Goal: Information Seeking & Learning: Learn about a topic

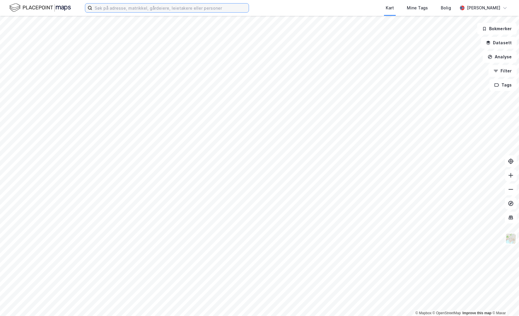
click at [105, 6] on input at bounding box center [170, 8] width 156 height 9
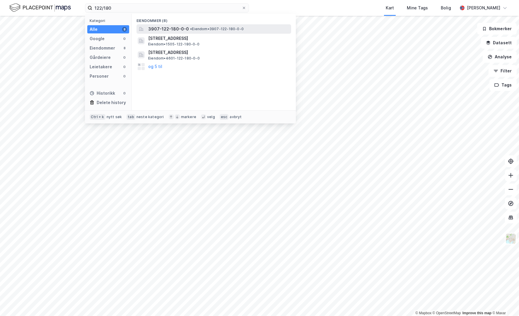
click at [190, 29] on span "•" at bounding box center [191, 29] width 2 height 4
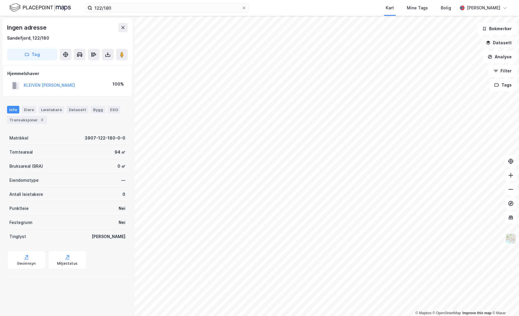
click at [504, 45] on button "Datasett" at bounding box center [499, 43] width 36 height 12
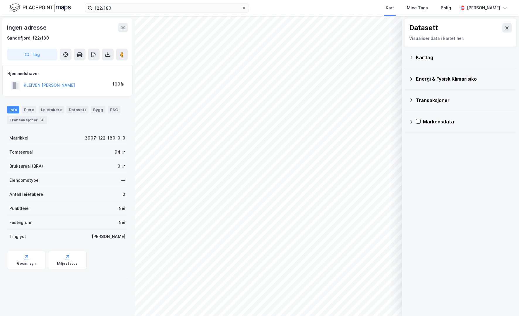
click at [457, 52] on div "Kartlag" at bounding box center [460, 57] width 103 height 14
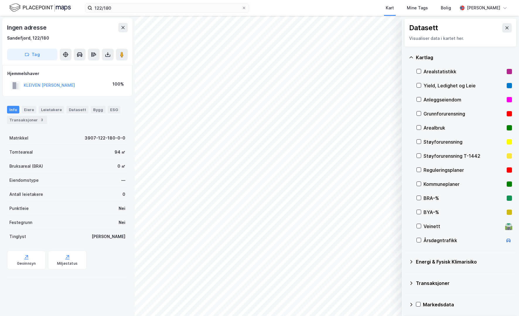
click at [436, 169] on div "Reguleringsplaner" at bounding box center [464, 169] width 81 height 7
click at [368, 304] on button "Vis" at bounding box center [372, 300] width 49 height 9
click at [366, 302] on button "Lukk" at bounding box center [355, 300] width 81 height 9
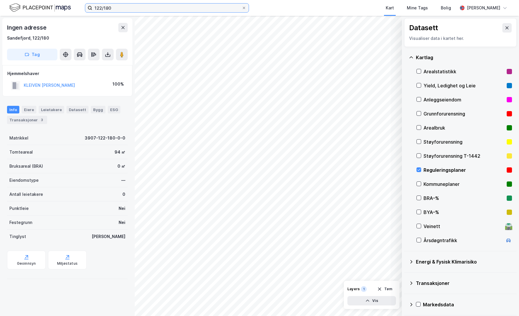
click at [113, 6] on input "122/180" at bounding box center [166, 8] width 149 height 9
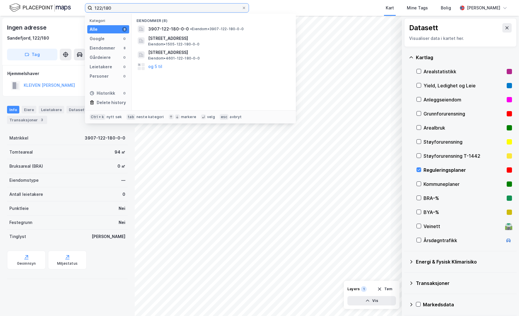
click at [94, 4] on input "122/180" at bounding box center [166, 8] width 149 height 9
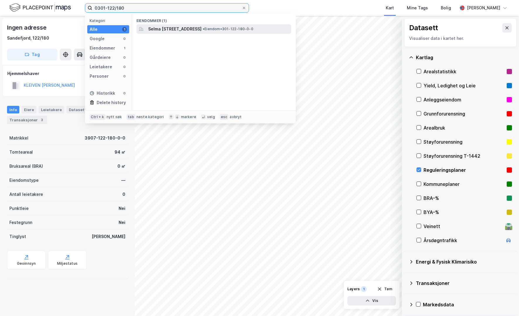
type input "0301-122/180"
click at [202, 26] on span "Selma [STREET_ADDRESS]" at bounding box center [174, 28] width 53 height 7
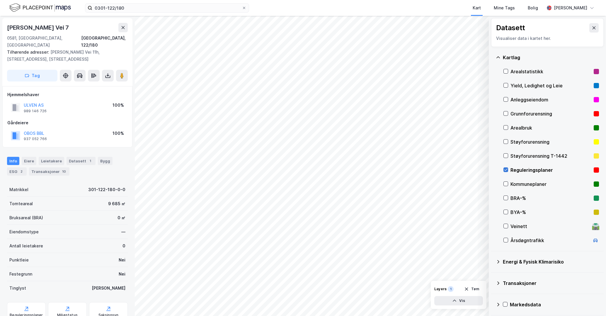
click at [506, 169] on icon at bounding box center [506, 170] width 4 height 4
click at [452, 299] on icon "button" at bounding box center [454, 300] width 5 height 5
click at [438, 287] on div "Dataset" at bounding box center [431, 285] width 33 height 5
click at [455, 287] on icon at bounding box center [456, 288] width 4 height 3
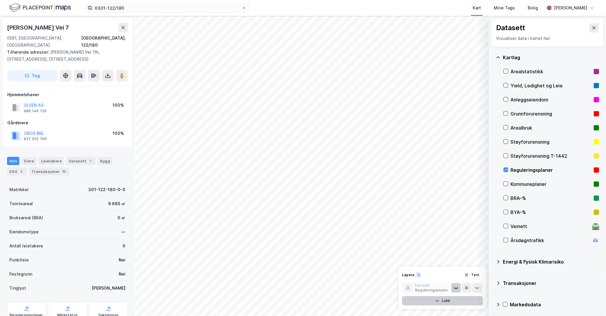
click at [455, 290] on button at bounding box center [455, 287] width 9 height 9
click at [420, 287] on div "Dataset" at bounding box center [431, 285] width 33 height 5
click at [514, 143] on div "Støyforurensning" at bounding box center [550, 141] width 81 height 7
click at [519, 153] on div "Støyforurensning T-1442" at bounding box center [550, 155] width 81 height 7
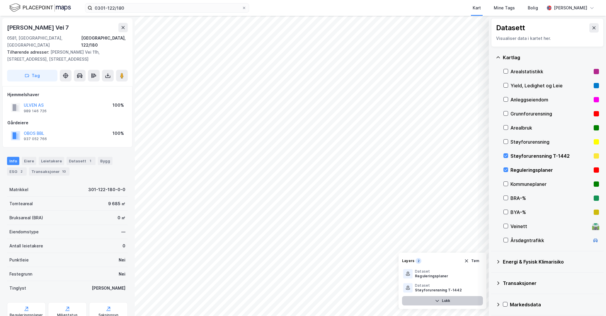
click at [519, 155] on div "Støyforurensning T-1442" at bounding box center [550, 155] width 81 height 7
click at [519, 141] on div "Støyforurensning" at bounding box center [550, 141] width 81 height 7
click at [519, 153] on div "Støyforurensning T-1442" at bounding box center [550, 155] width 81 height 7
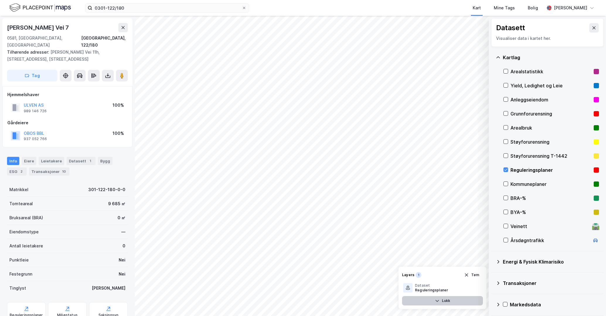
click at [519, 124] on div "Arealbruk" at bounding box center [550, 127] width 81 height 7
click at [519, 113] on div "Grunnforurensning" at bounding box center [550, 113] width 81 height 7
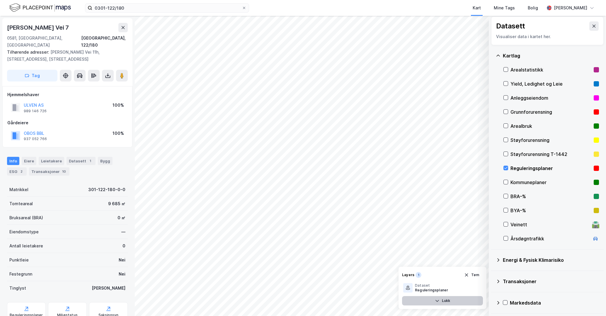
click at [519, 259] on div "Energi & Fysisk Klimarisiko" at bounding box center [551, 259] width 96 height 7
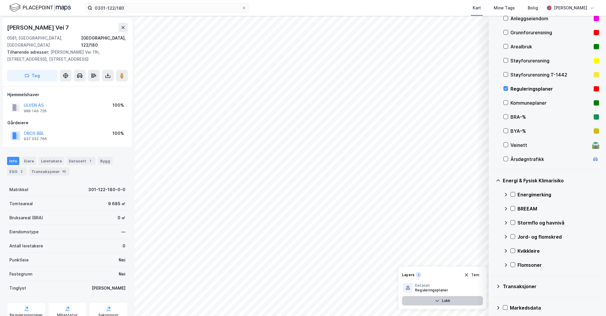
scroll to position [86, 0]
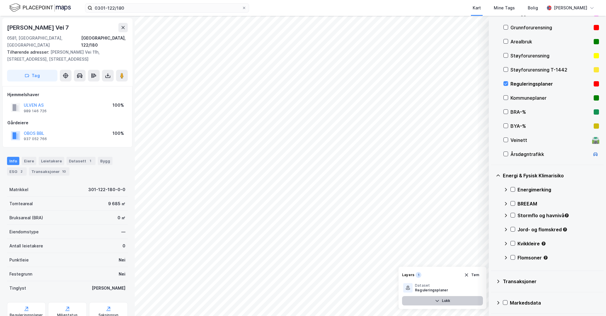
click at [519, 243] on div "Kvikkleire" at bounding box center [558, 243] width 81 height 7
click at [513, 244] on icon at bounding box center [513, 243] width 4 height 4
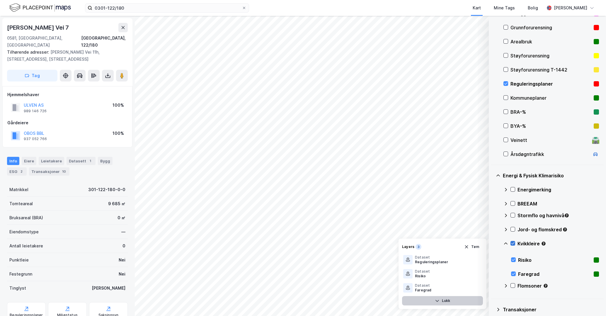
click at [513, 244] on icon at bounding box center [513, 243] width 4 height 4
click at [508, 125] on icon at bounding box center [506, 126] width 4 height 4
click at [505, 114] on div at bounding box center [505, 111] width 5 height 5
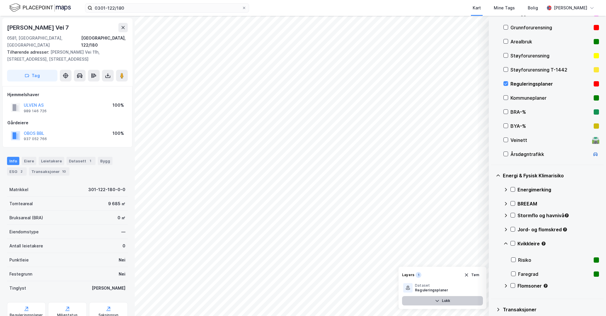
scroll to position [114, 0]
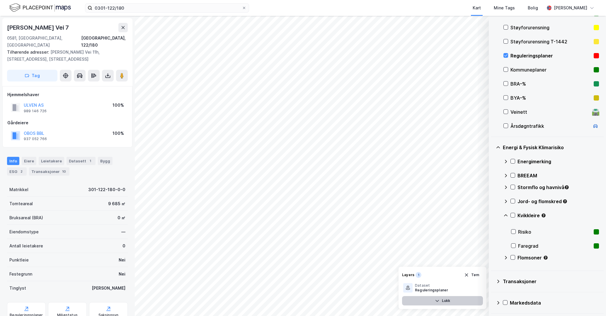
click at [517, 278] on div "Transaksjoner" at bounding box center [551, 281] width 96 height 7
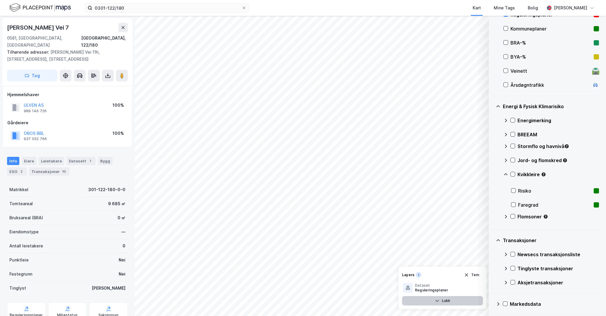
scroll to position [156, 0]
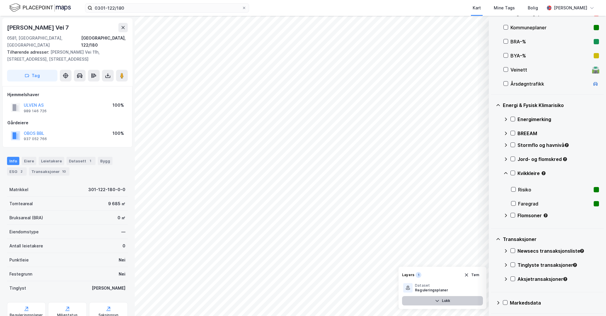
click at [519, 252] on div "Newsecs transaksjonsliste" at bounding box center [558, 250] width 81 height 7
click at [506, 251] on icon at bounding box center [505, 251] width 5 height 5
click at [510, 250] on div "Newsecs transaksjonsliste" at bounding box center [551, 253] width 96 height 14
click at [513, 250] on icon at bounding box center [513, 251] width 4 height 4
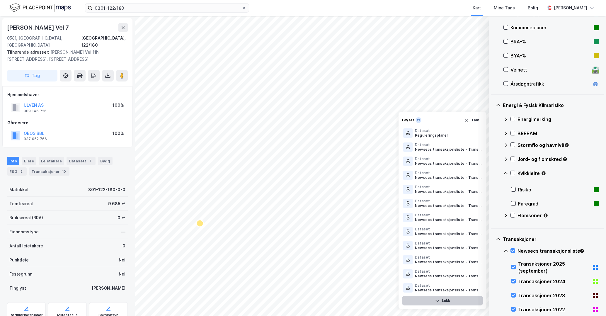
click at [507, 250] on icon at bounding box center [505, 251] width 5 height 5
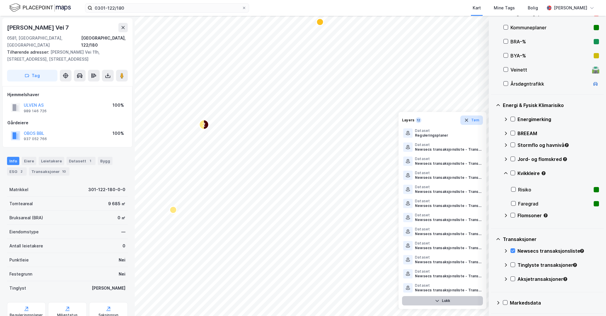
click at [467, 119] on icon "button" at bounding box center [466, 120] width 5 height 5
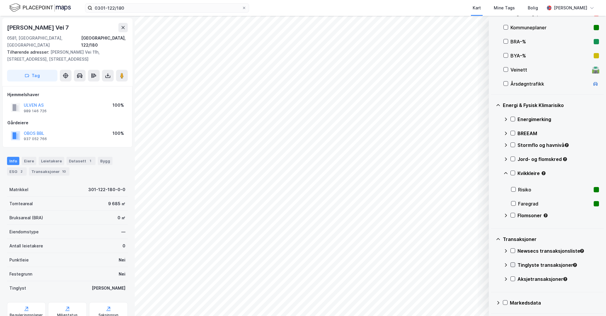
click at [511, 266] on icon at bounding box center [513, 265] width 4 height 4
click at [512, 266] on icon at bounding box center [513, 265] width 4 height 4
click at [513, 251] on icon at bounding box center [512, 251] width 3 height 2
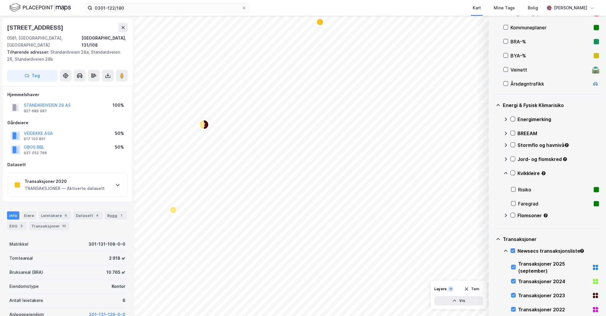
click at [90, 185] on div "TRANSAKSJONER — Aktiverte datasett" at bounding box center [65, 188] width 80 height 7
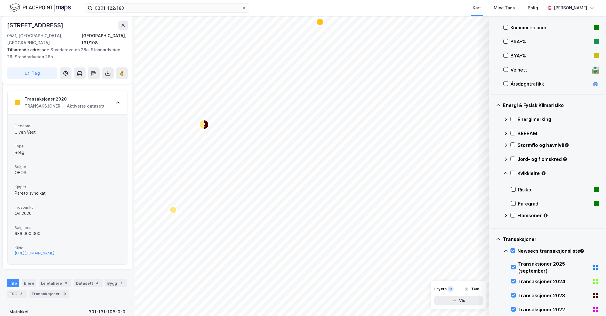
scroll to position [88, 0]
